Goal: Task Accomplishment & Management: Manage account settings

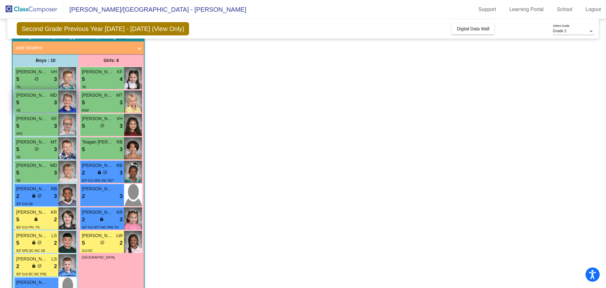
scroll to position [57, 0]
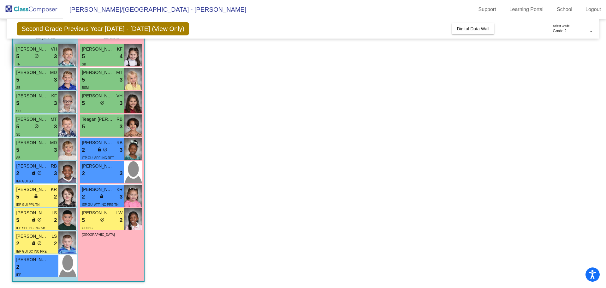
click at [62, 54] on img at bounding box center [67, 55] width 18 height 22
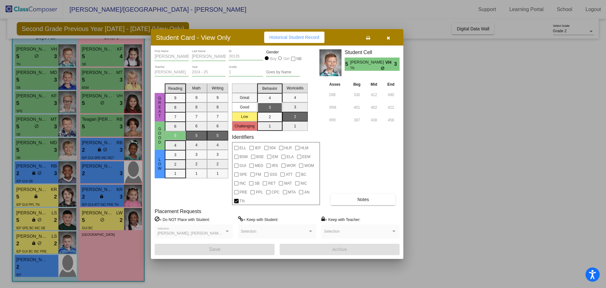
click at [42, 75] on div at bounding box center [303, 144] width 606 height 288
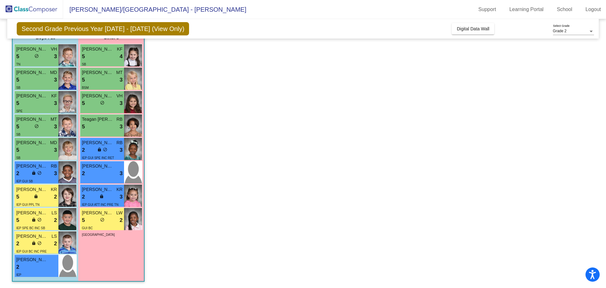
click at [42, 75] on span "[PERSON_NAME]" at bounding box center [32, 72] width 32 height 7
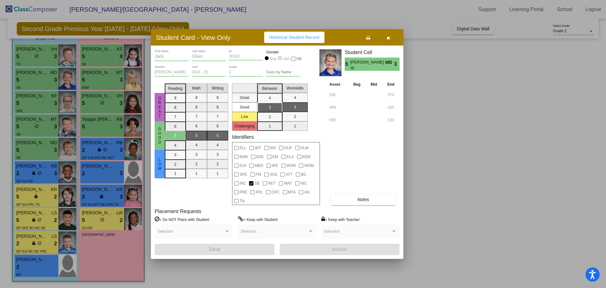
click at [37, 105] on div at bounding box center [303, 144] width 606 height 288
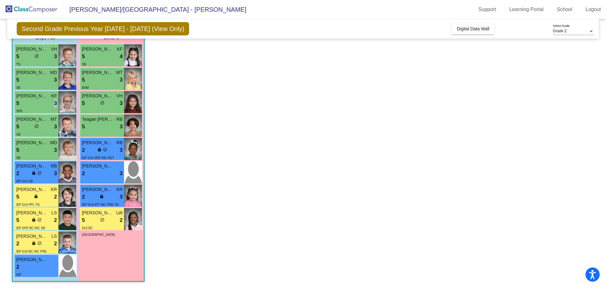
click at [37, 105] on div "5 lock do_not_disturb_alt 3" at bounding box center [36, 103] width 41 height 8
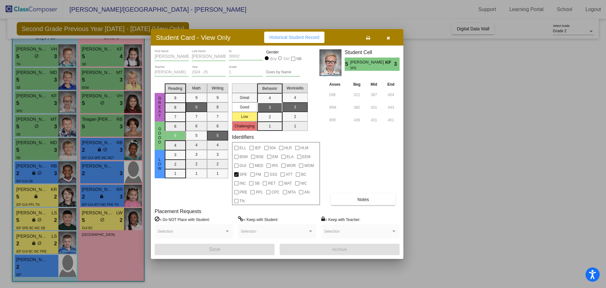
click at [36, 127] on div at bounding box center [303, 144] width 606 height 288
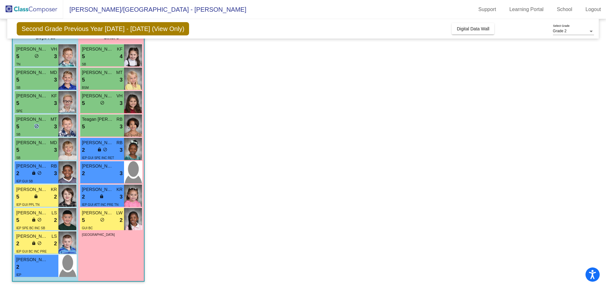
click at [36, 127] on span "do_not_disturb_alt" at bounding box center [36, 126] width 4 height 4
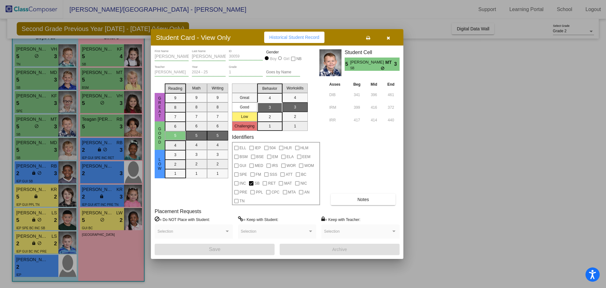
click at [48, 150] on div at bounding box center [303, 144] width 606 height 288
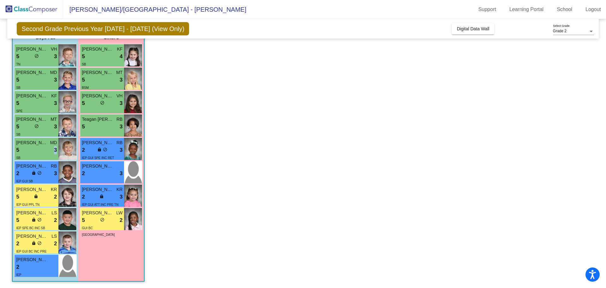
click at [48, 150] on div "5 lock do_not_disturb_alt 3" at bounding box center [36, 150] width 41 height 8
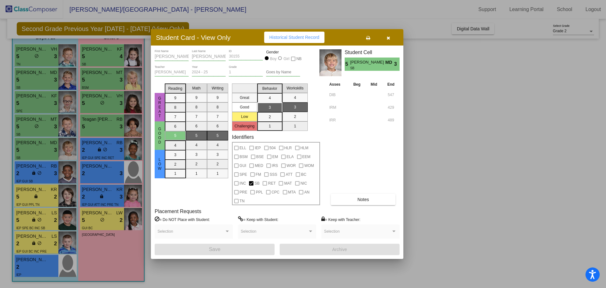
click at [44, 170] on div at bounding box center [303, 144] width 606 height 288
click at [44, 170] on div "2 lock do_not_disturb_alt 3" at bounding box center [36, 173] width 41 height 8
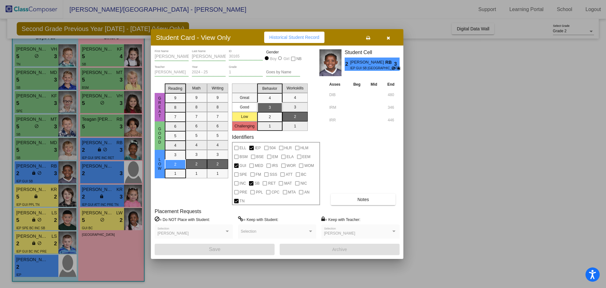
click at [32, 197] on div at bounding box center [303, 144] width 606 height 288
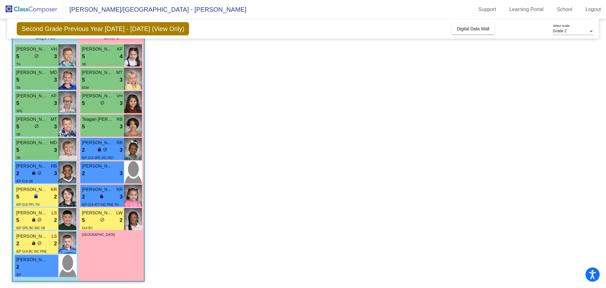
click at [32, 197] on div "5 lock do_not_disturb_alt 2" at bounding box center [36, 197] width 41 height 8
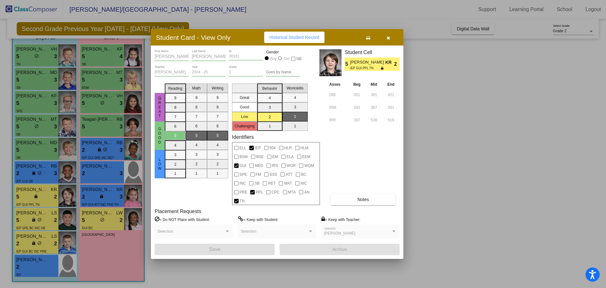
click at [36, 214] on div at bounding box center [303, 144] width 606 height 288
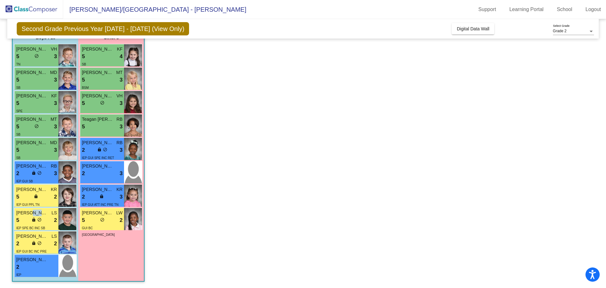
click at [36, 214] on span "[PERSON_NAME] [PERSON_NAME]" at bounding box center [32, 212] width 32 height 7
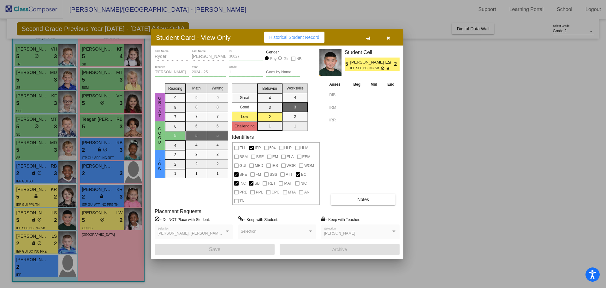
click at [33, 236] on div at bounding box center [303, 144] width 606 height 288
click at [33, 236] on span "[PERSON_NAME]" at bounding box center [32, 236] width 32 height 7
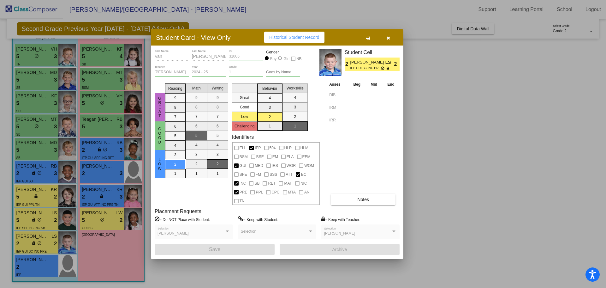
click at [40, 268] on div at bounding box center [303, 144] width 606 height 288
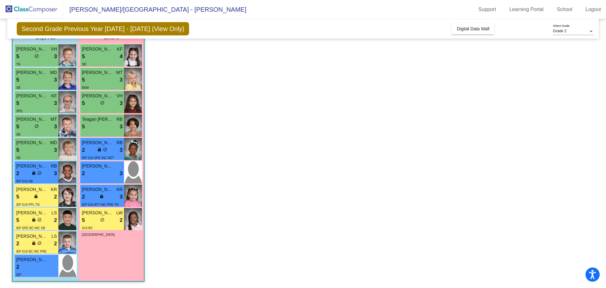
click at [40, 268] on div "2 lock do_not_disturb_alt" at bounding box center [36, 267] width 41 height 8
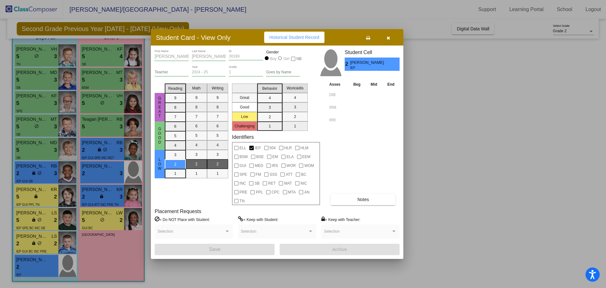
click at [93, 59] on div at bounding box center [303, 144] width 606 height 288
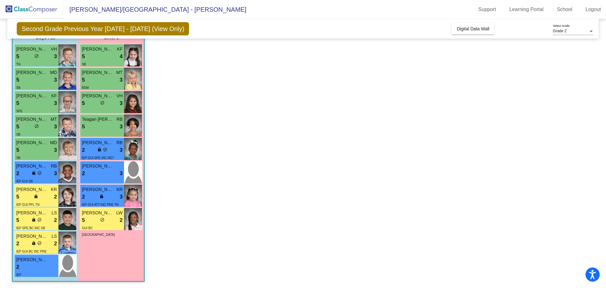
click at [93, 59] on div "5 lock do_not_disturb_alt 4" at bounding box center [102, 56] width 41 height 8
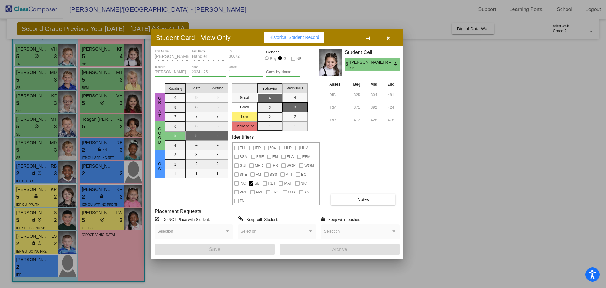
click at [104, 85] on div at bounding box center [303, 144] width 606 height 288
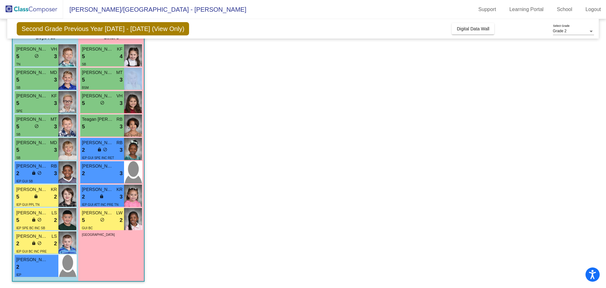
click at [104, 85] on div "BSM" at bounding box center [102, 87] width 41 height 7
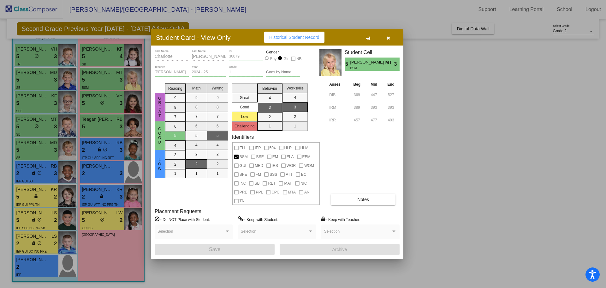
click at [101, 101] on div at bounding box center [303, 144] width 606 height 288
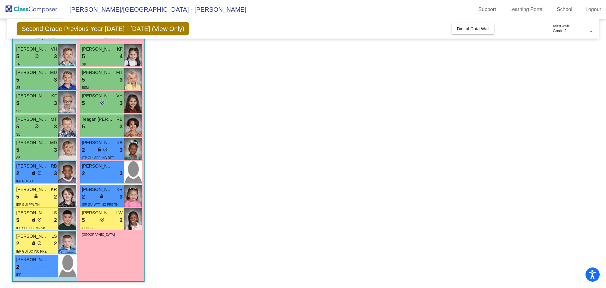
click at [101, 101] on span "do_not_disturb_alt" at bounding box center [102, 102] width 4 height 4
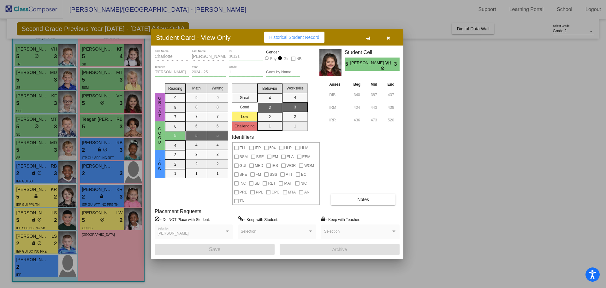
click at [103, 122] on div at bounding box center [303, 144] width 606 height 288
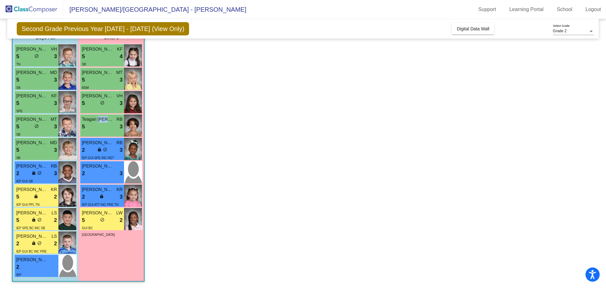
click at [103, 122] on span "Teagan [PERSON_NAME]" at bounding box center [98, 119] width 32 height 7
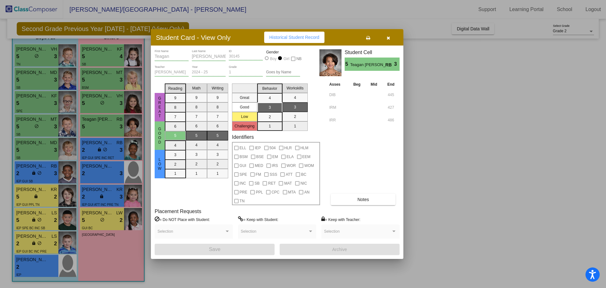
click at [105, 149] on div at bounding box center [303, 144] width 606 height 288
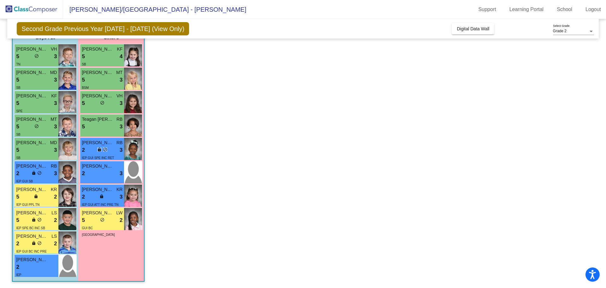
click at [105, 149] on span "do_not_disturb_alt" at bounding box center [105, 149] width 4 height 4
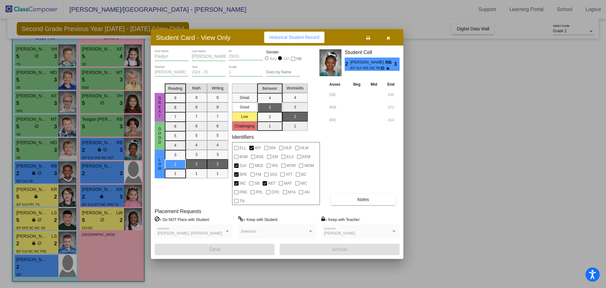
click at [98, 174] on div at bounding box center [303, 144] width 606 height 288
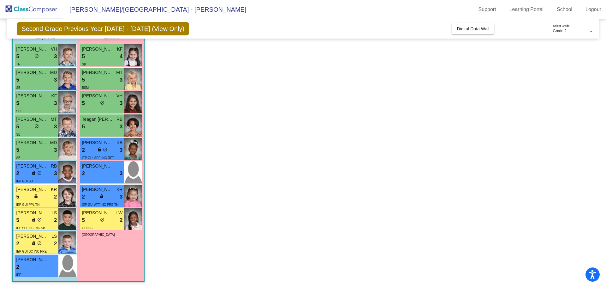
click at [98, 174] on div "2 lock do_not_disturb_alt 3" at bounding box center [102, 173] width 41 height 8
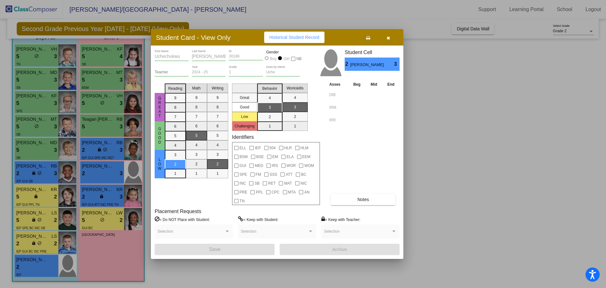
click at [100, 196] on div at bounding box center [303, 144] width 606 height 288
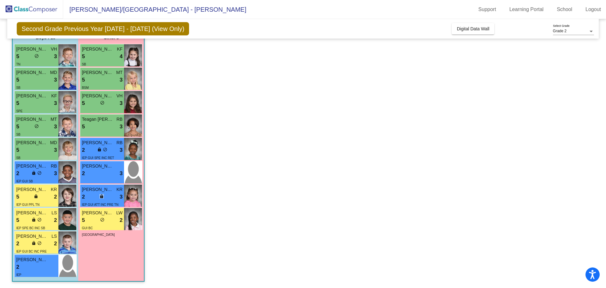
click at [100, 196] on span "lock" at bounding box center [101, 196] width 4 height 4
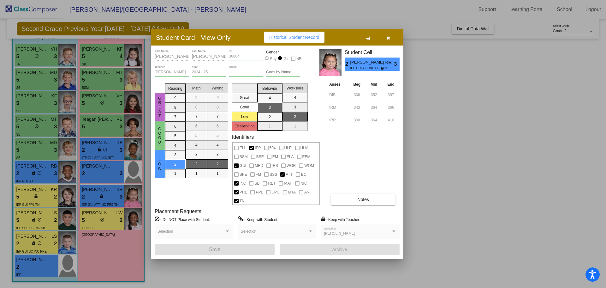
click at [100, 216] on div at bounding box center [303, 144] width 606 height 288
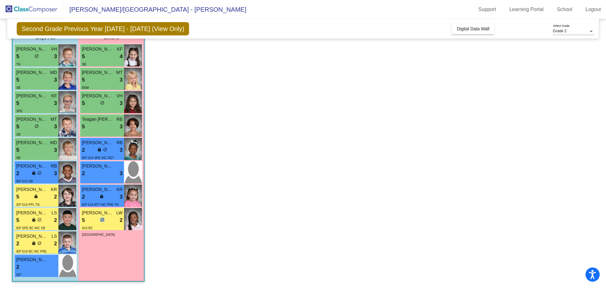
click at [100, 216] on div "5 lock do_not_disturb_alt 2" at bounding box center [102, 220] width 41 height 8
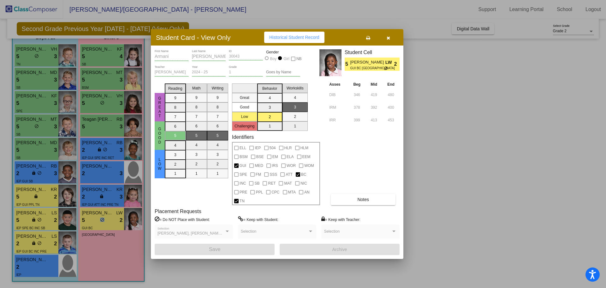
click at [366, 201] on span "Notes" at bounding box center [364, 199] width 12 height 5
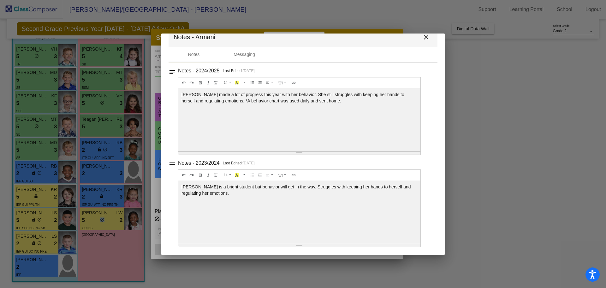
scroll to position [0, 0]
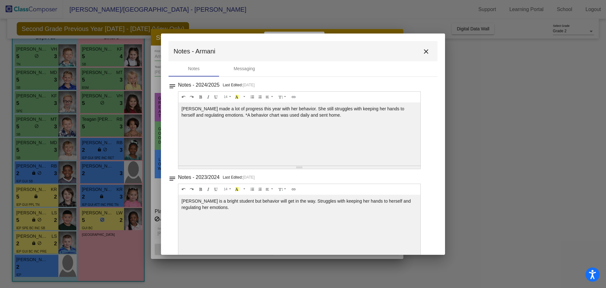
click at [424, 52] on mat-icon "close" at bounding box center [427, 52] width 8 height 8
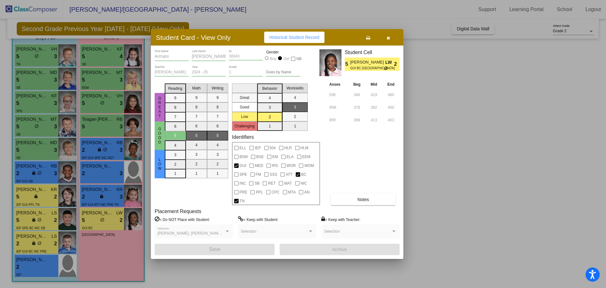
click at [114, 192] on div at bounding box center [303, 144] width 606 height 288
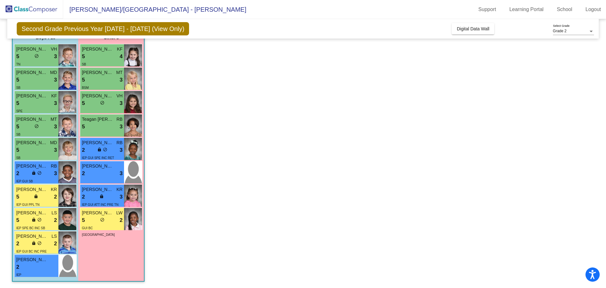
click at [114, 192] on div "[PERSON_NAME] KR" at bounding box center [102, 189] width 41 height 7
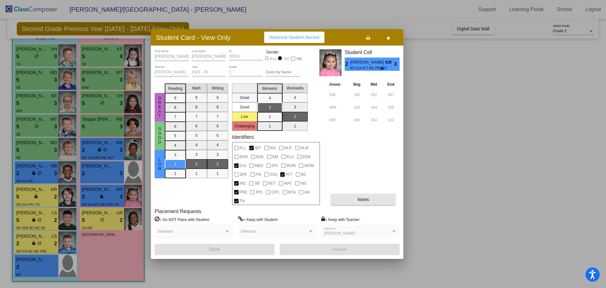
click at [370, 203] on button "Notes" at bounding box center [363, 199] width 65 height 11
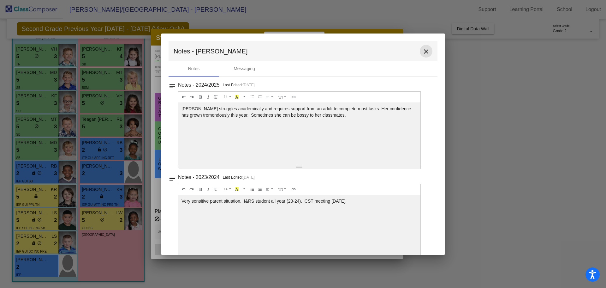
click at [425, 51] on mat-icon "close" at bounding box center [427, 52] width 8 height 8
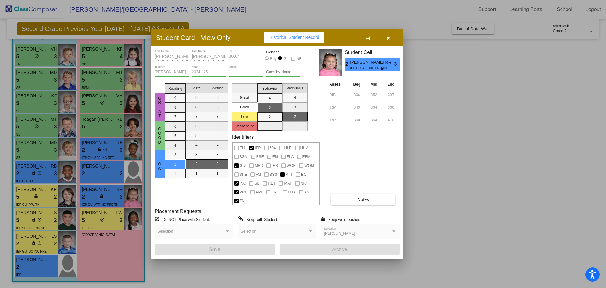
click at [94, 149] on div at bounding box center [303, 144] width 606 height 288
click at [94, 149] on div "2 lock do_not_disturb_alt 3" at bounding box center [102, 150] width 41 height 8
click at [115, 130] on div at bounding box center [303, 144] width 606 height 288
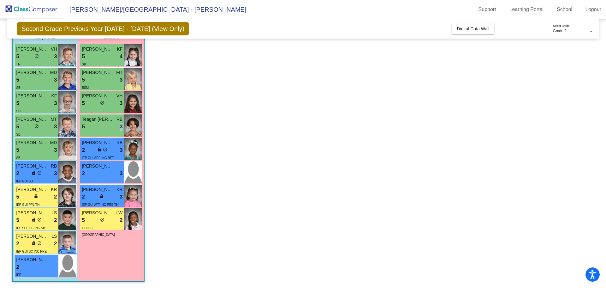
click at [115, 130] on div "5 lock do_not_disturb_alt 3" at bounding box center [102, 127] width 41 height 8
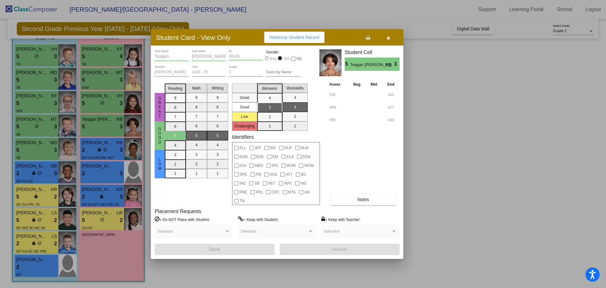
click at [107, 105] on div at bounding box center [303, 144] width 606 height 288
click at [107, 105] on div "5 lock do_not_disturb_alt 3" at bounding box center [102, 103] width 41 height 8
click at [108, 83] on div at bounding box center [303, 144] width 606 height 288
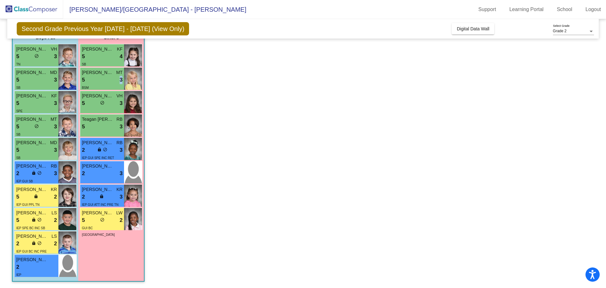
click at [108, 83] on div "5 lock do_not_disturb_alt 3" at bounding box center [102, 80] width 41 height 8
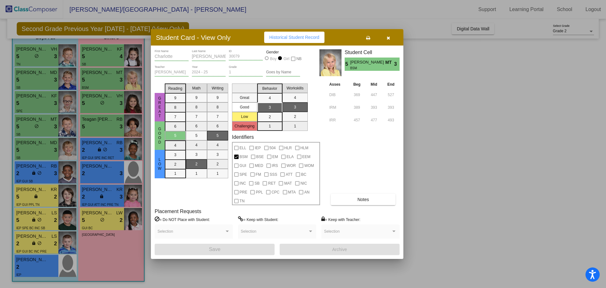
click at [110, 57] on div at bounding box center [303, 144] width 606 height 288
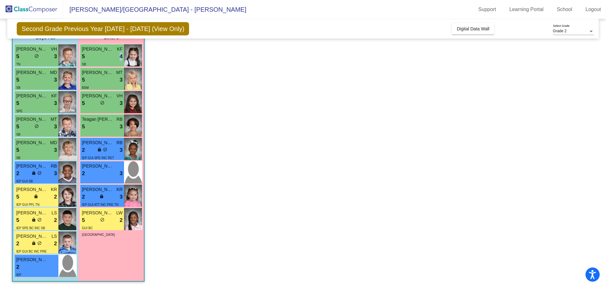
click at [110, 57] on div "5 lock do_not_disturb_alt 4" at bounding box center [102, 56] width 41 height 8
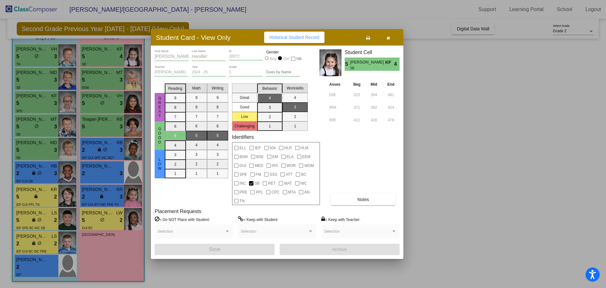
click at [110, 57] on div at bounding box center [303, 144] width 606 height 288
click at [110, 57] on div "5 lock do_not_disturb_alt 4" at bounding box center [102, 56] width 41 height 8
click at [99, 84] on div at bounding box center [303, 144] width 606 height 288
click at [99, 84] on div "BSM" at bounding box center [102, 87] width 41 height 7
click at [44, 59] on div at bounding box center [303, 144] width 606 height 288
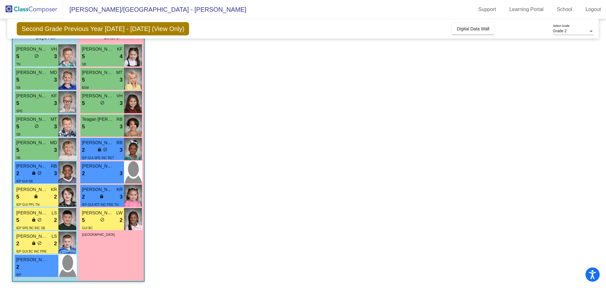
click at [44, 59] on div "5 lock do_not_disturb_alt 3" at bounding box center [36, 56] width 41 height 8
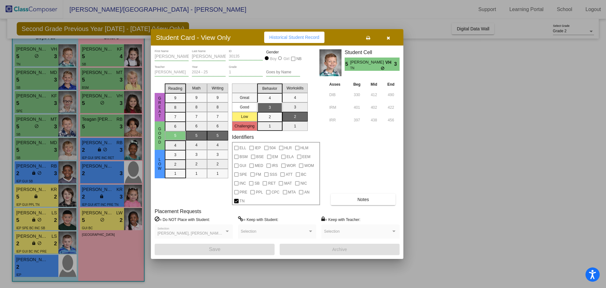
click at [378, 200] on button "Notes" at bounding box center [363, 199] width 65 height 11
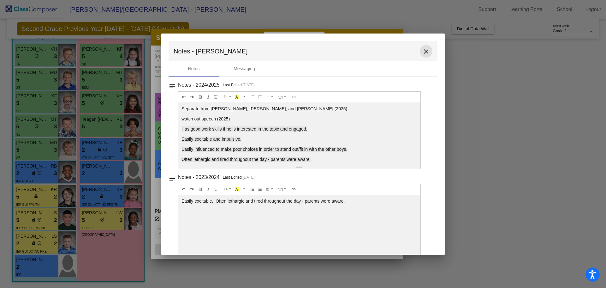
click at [423, 52] on mat-icon "close" at bounding box center [427, 52] width 8 height 8
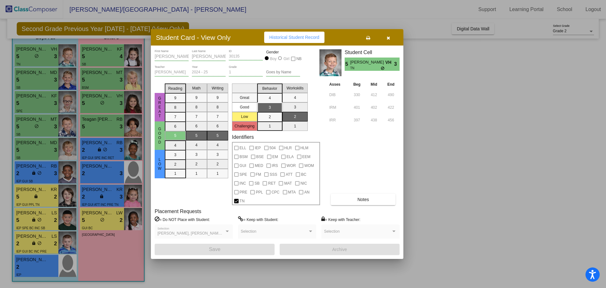
click at [27, 87] on div at bounding box center [303, 144] width 606 height 288
click at [27, 87] on div "SB" at bounding box center [36, 87] width 41 height 7
click at [32, 105] on div at bounding box center [303, 144] width 606 height 288
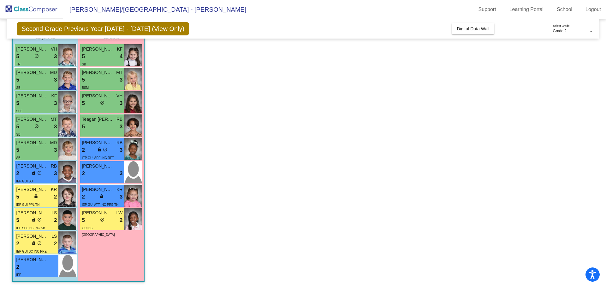
click at [32, 105] on div "5 lock do_not_disturb_alt 3" at bounding box center [36, 103] width 41 height 8
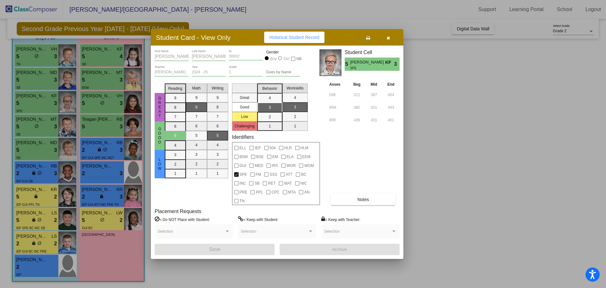
click at [31, 129] on div at bounding box center [303, 144] width 606 height 288
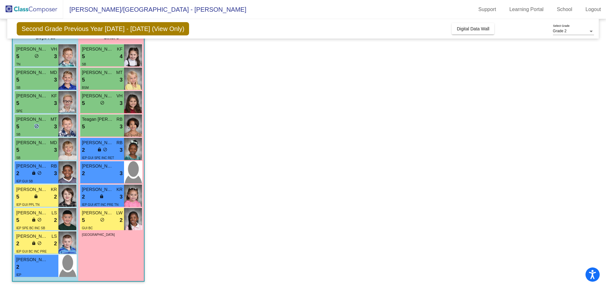
click at [31, 129] on div "5 lock do_not_disturb_alt 3" at bounding box center [36, 127] width 41 height 8
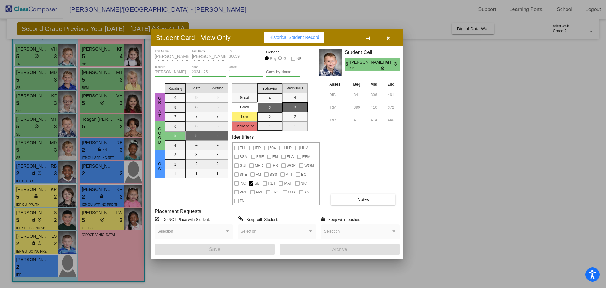
click at [34, 150] on div at bounding box center [303, 144] width 606 height 288
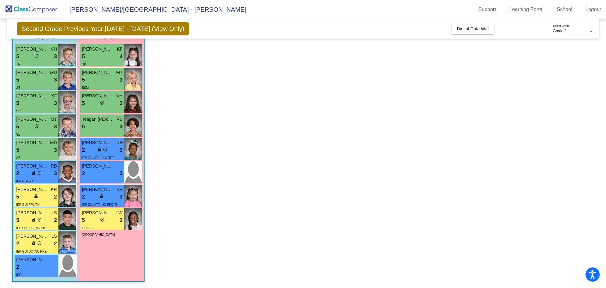
click at [34, 150] on div "5 lock do_not_disturb_alt 3" at bounding box center [36, 150] width 41 height 8
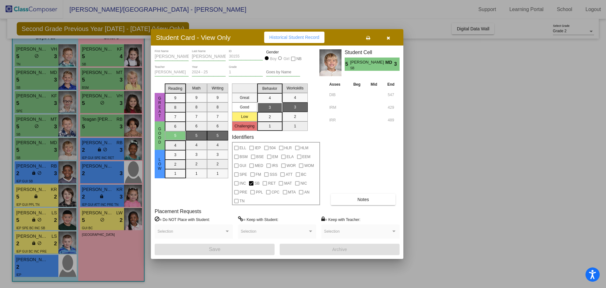
click at [32, 172] on div at bounding box center [303, 144] width 606 height 288
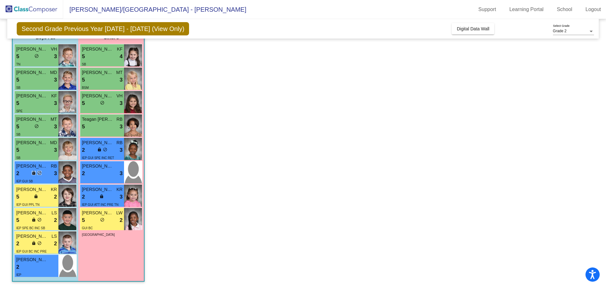
click at [32, 172] on span "lock" at bounding box center [34, 173] width 4 height 4
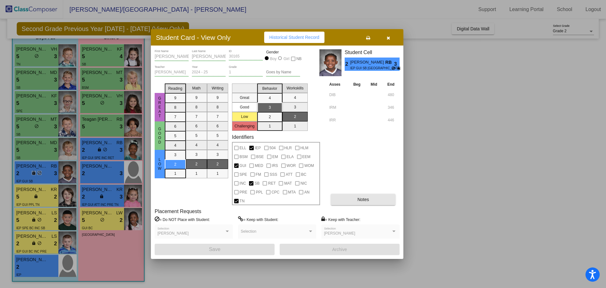
click at [382, 203] on button "Notes" at bounding box center [363, 199] width 65 height 11
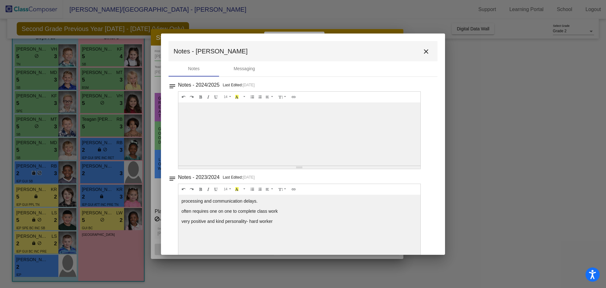
click at [423, 51] on mat-icon "close" at bounding box center [427, 52] width 8 height 8
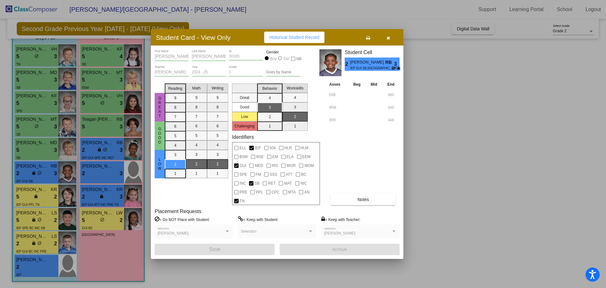
click at [34, 198] on div at bounding box center [303, 144] width 606 height 288
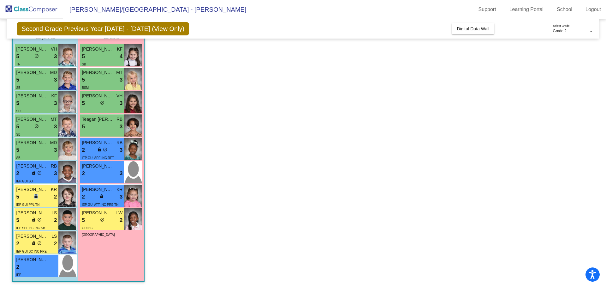
click at [34, 198] on span "lock" at bounding box center [36, 196] width 4 height 4
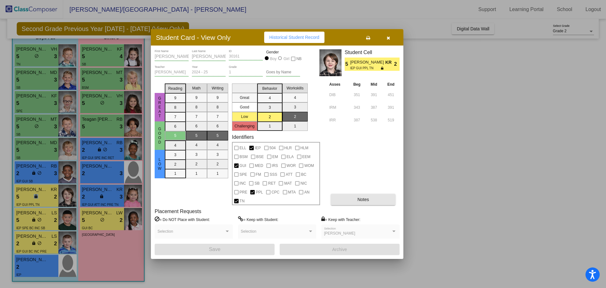
click at [349, 197] on button "Notes" at bounding box center [363, 199] width 65 height 11
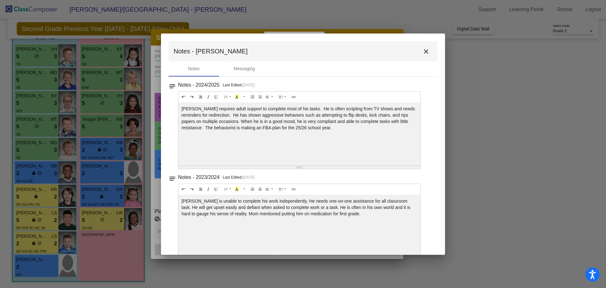
click at [48, 221] on div at bounding box center [303, 144] width 606 height 288
click at [423, 49] on mat-icon "close" at bounding box center [427, 52] width 8 height 8
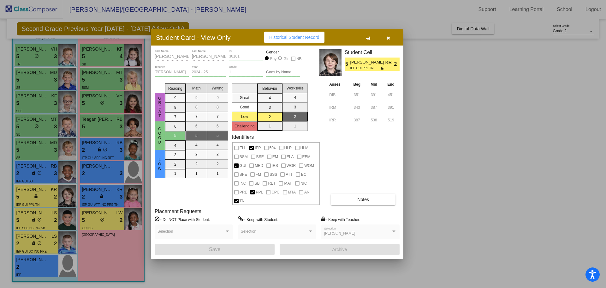
click at [47, 220] on div at bounding box center [303, 144] width 606 height 288
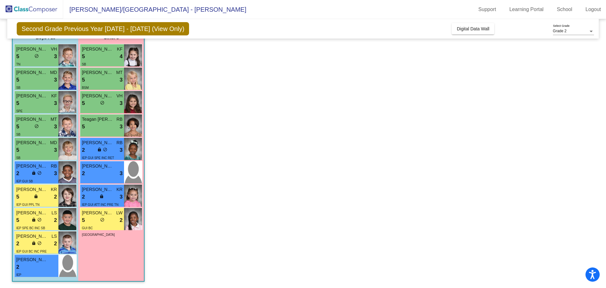
click at [47, 220] on div "5 lock do_not_disturb_alt 2" at bounding box center [36, 220] width 41 height 8
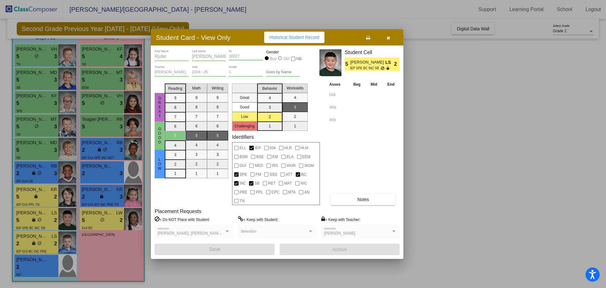
click at [46, 244] on div at bounding box center [303, 144] width 606 height 288
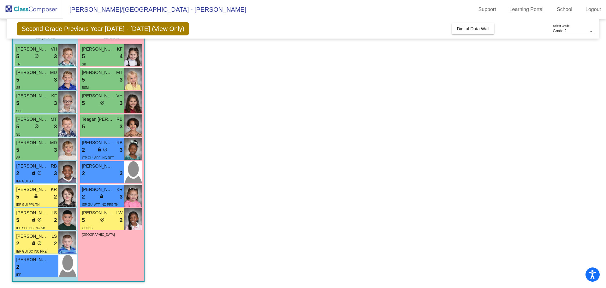
click at [46, 244] on div "2 lock do_not_disturb_alt 2" at bounding box center [36, 243] width 41 height 8
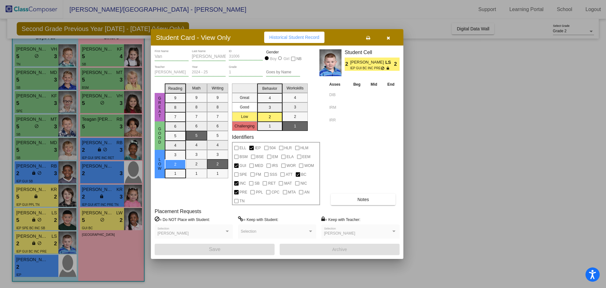
click at [40, 274] on div at bounding box center [303, 144] width 606 height 288
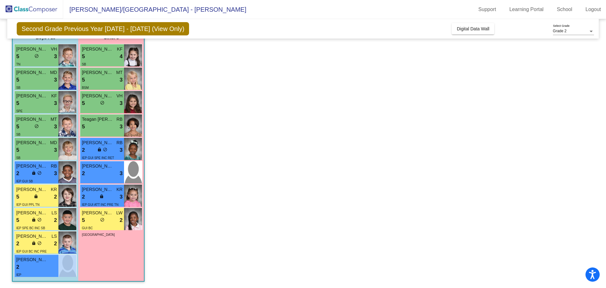
click at [40, 274] on div "IEP" at bounding box center [36, 274] width 41 height 7
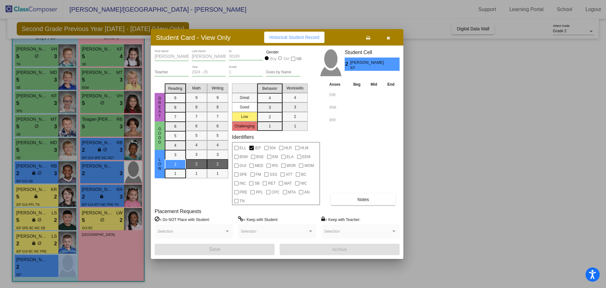
click at [389, 39] on icon "button" at bounding box center [388, 38] width 3 height 4
